Goal: Task Accomplishment & Management: Use online tool/utility

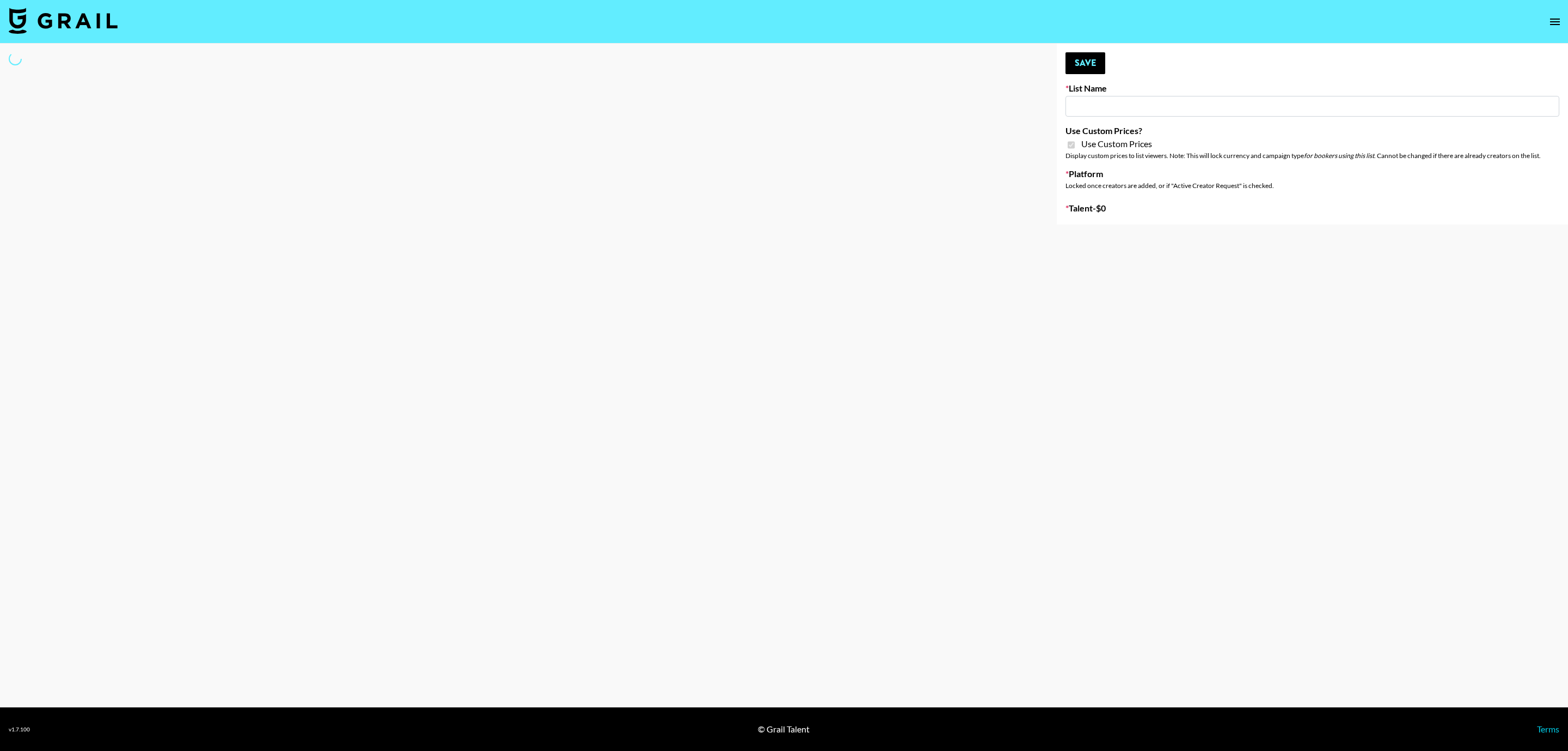
type input "Peppermayo"
checkbox input "true"
select select "Brand"
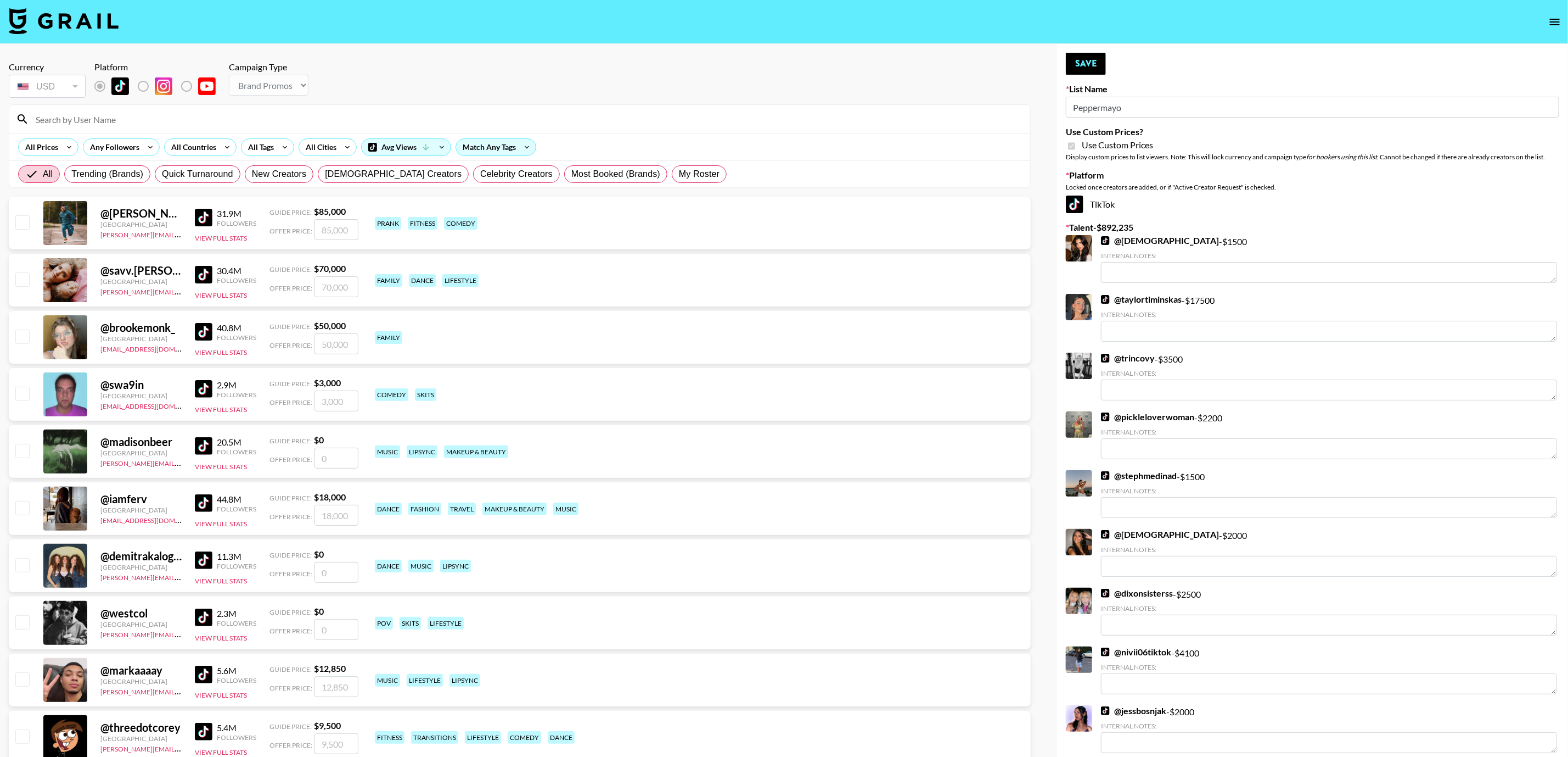
click at [166, 127] on input at bounding box center [526, 119] width 995 height 18
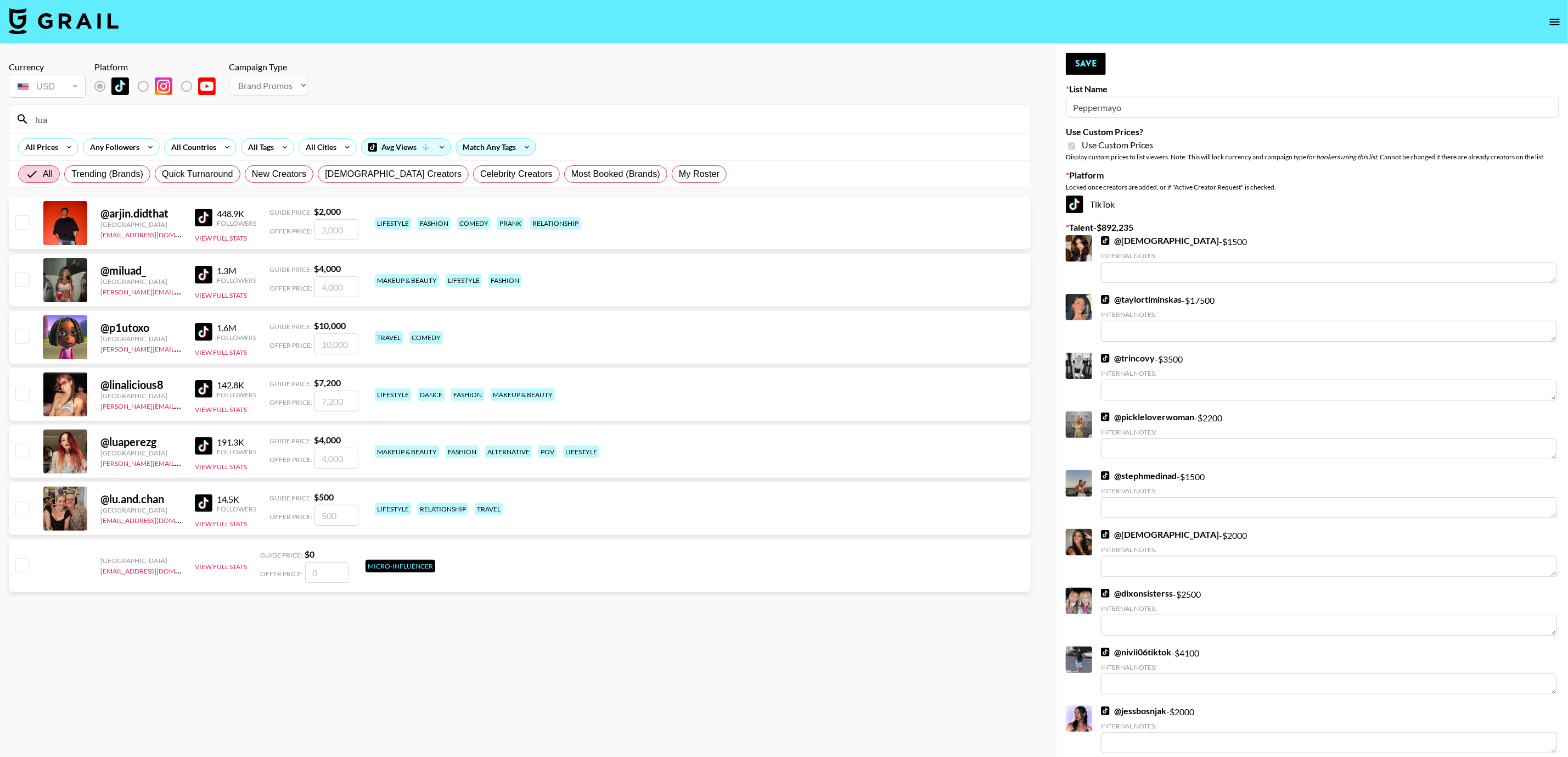
type input "lua"
click at [18, 449] on input "checkbox" at bounding box center [21, 450] width 13 height 13
checkbox input "true"
type input "4000"
click at [1084, 56] on button "Save" at bounding box center [1086, 64] width 40 height 22
